Goal: Find specific fact: Find specific fact

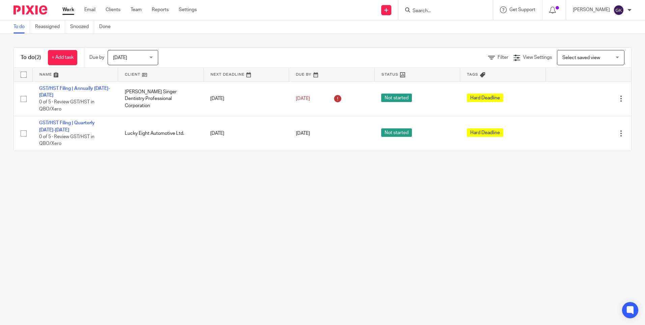
click at [441, 10] on input "Search" at bounding box center [442, 11] width 61 height 6
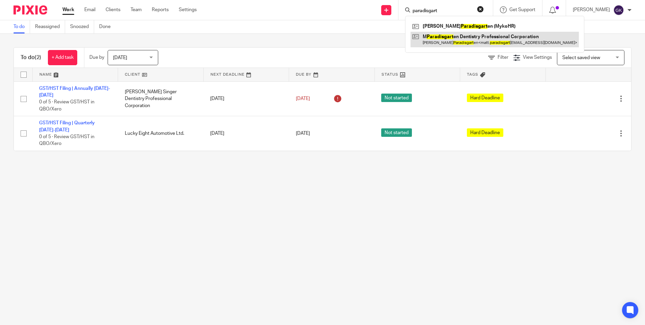
type input "paradisgart"
click at [491, 36] on link at bounding box center [495, 40] width 168 height 16
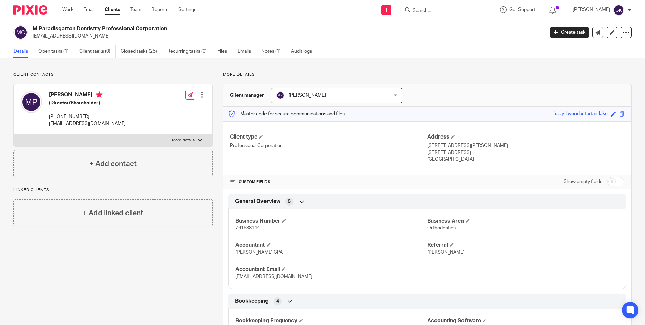
click at [254, 229] on span "761588144" at bounding box center [248, 227] width 24 height 5
copy span "761588144"
